Goal: Find specific page/section: Find specific page/section

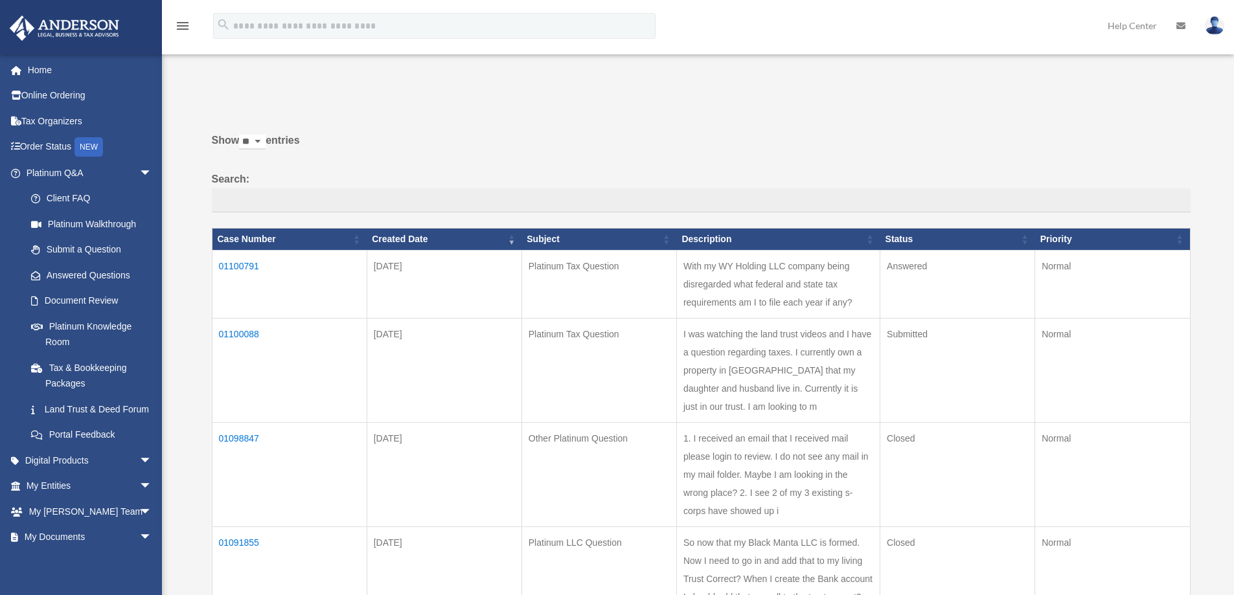
click at [247, 263] on td "01100791" at bounding box center [289, 284] width 155 height 68
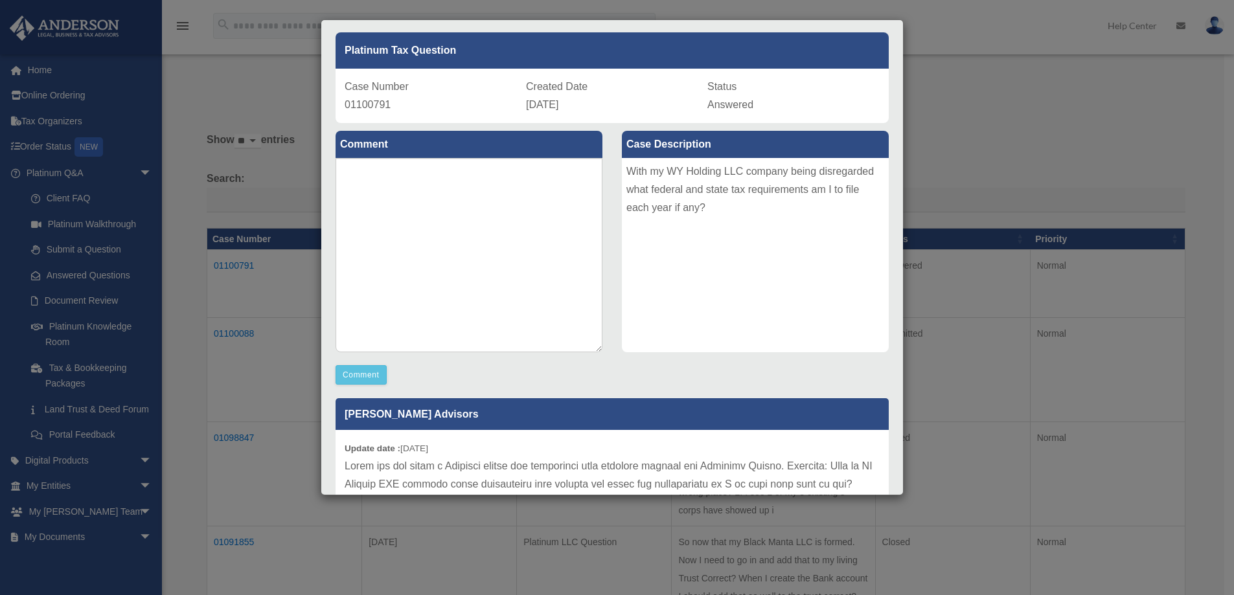
scroll to position [16, 0]
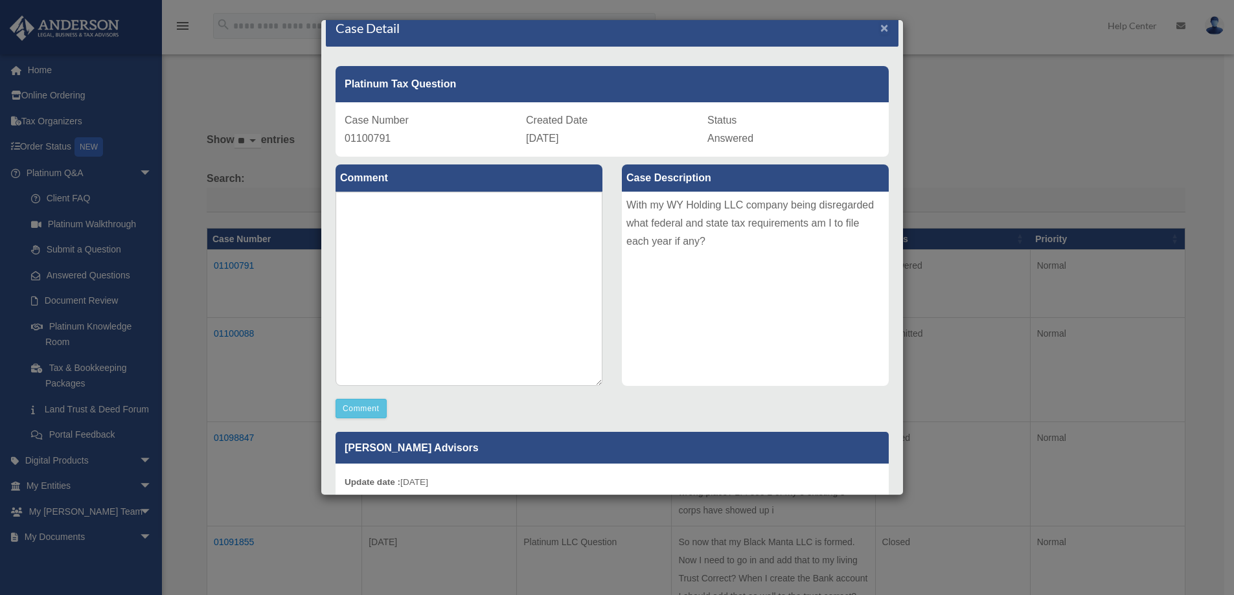
click at [880, 25] on span "×" at bounding box center [884, 27] width 8 height 15
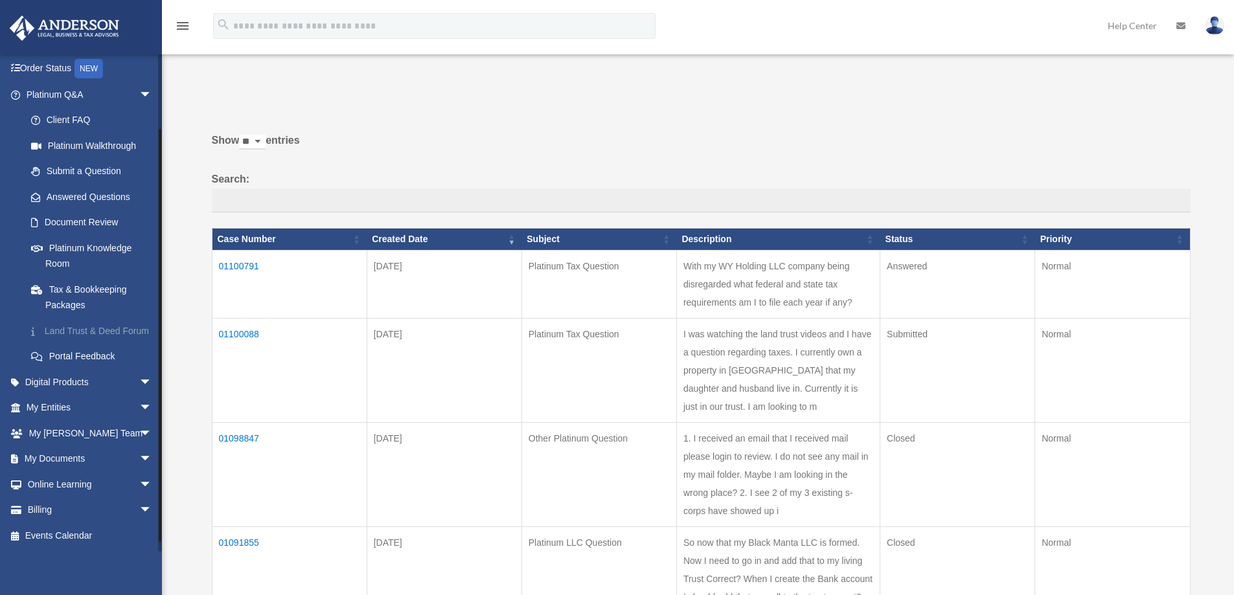
scroll to position [94, 0]
click at [58, 488] on link "Online Learning arrow_drop_down" at bounding box center [90, 485] width 163 height 26
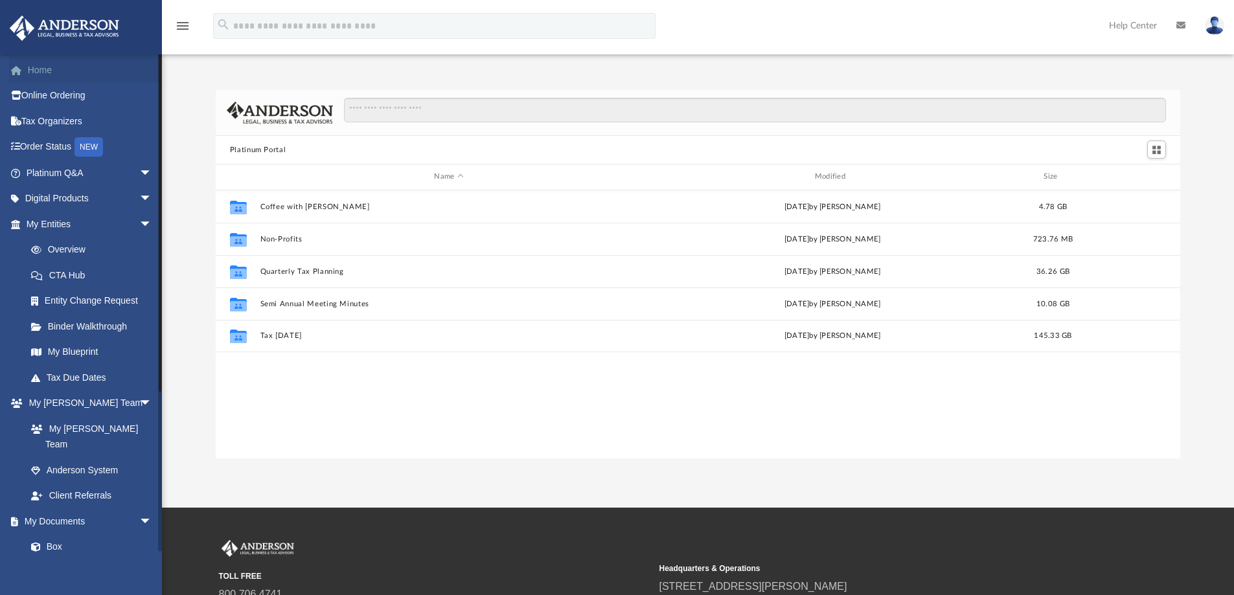
click at [51, 64] on link "Home" at bounding box center [90, 70] width 163 height 26
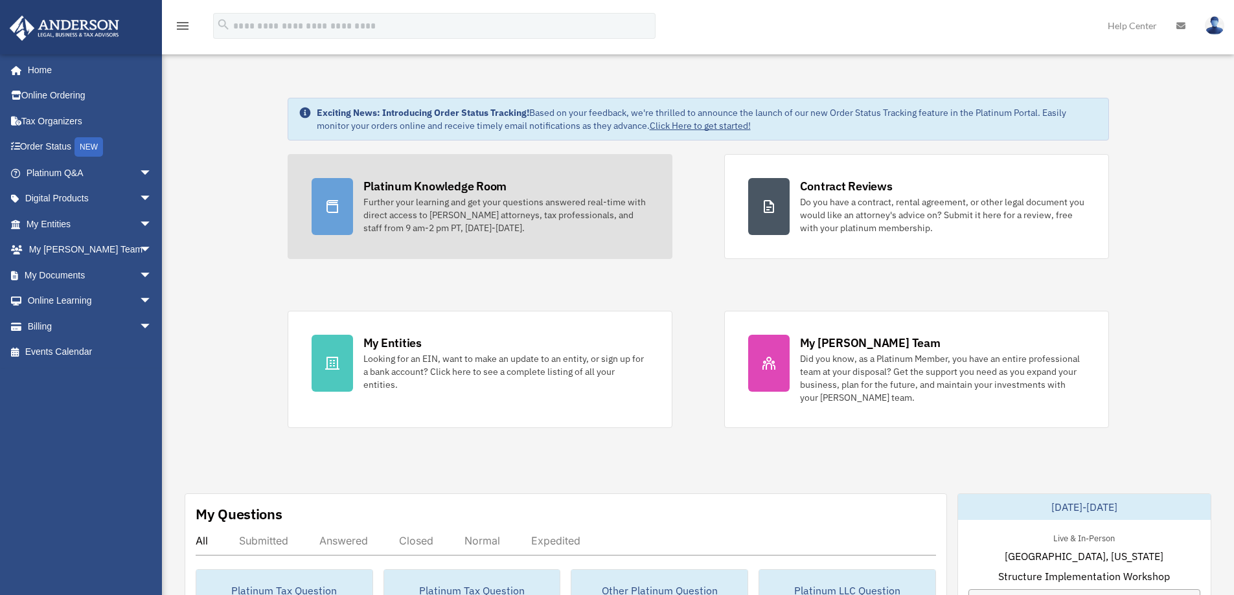
click at [451, 185] on div "Platinum Knowledge Room" at bounding box center [435, 186] width 144 height 16
